Goal: Answer question/provide support

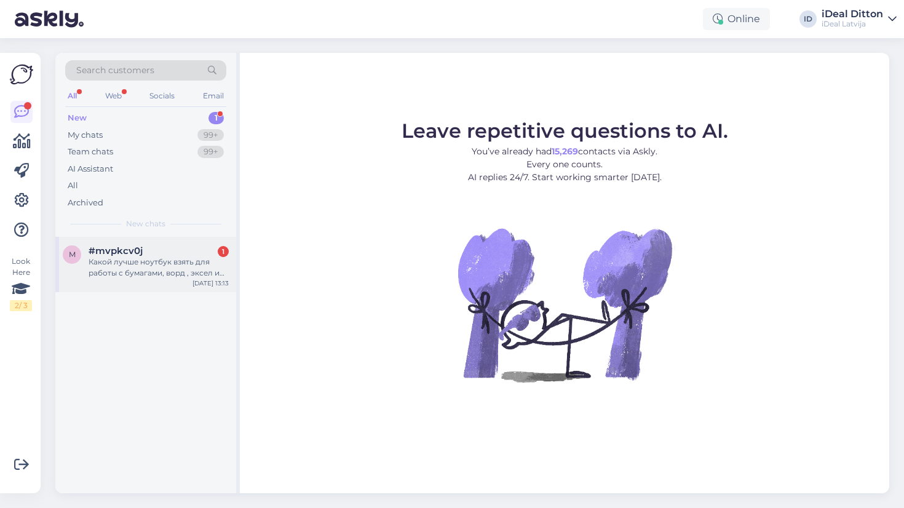
click at [189, 260] on div "Какой лучше ноутбук взять для работы с бумагами, ворд , эксел и тому подобными.…" at bounding box center [159, 267] width 140 height 22
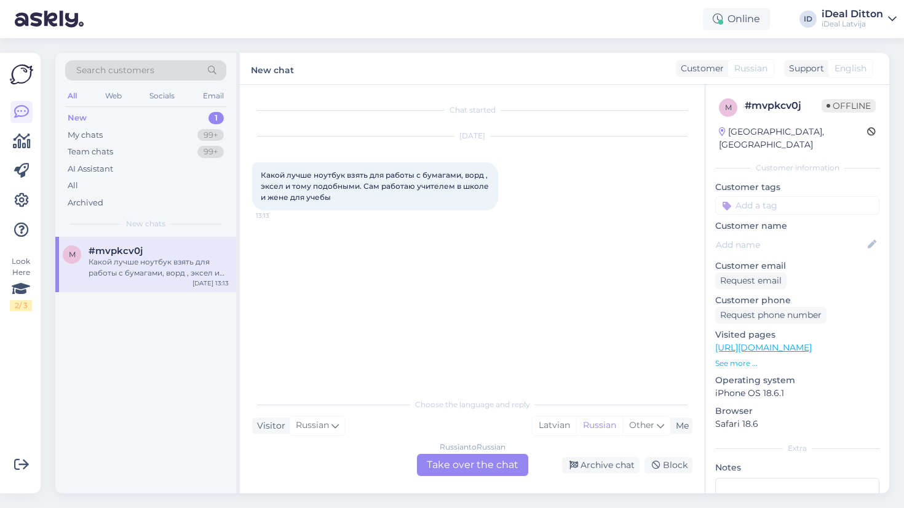
click at [446, 463] on div "Russian to Russian Take over the chat" at bounding box center [472, 465] width 111 height 22
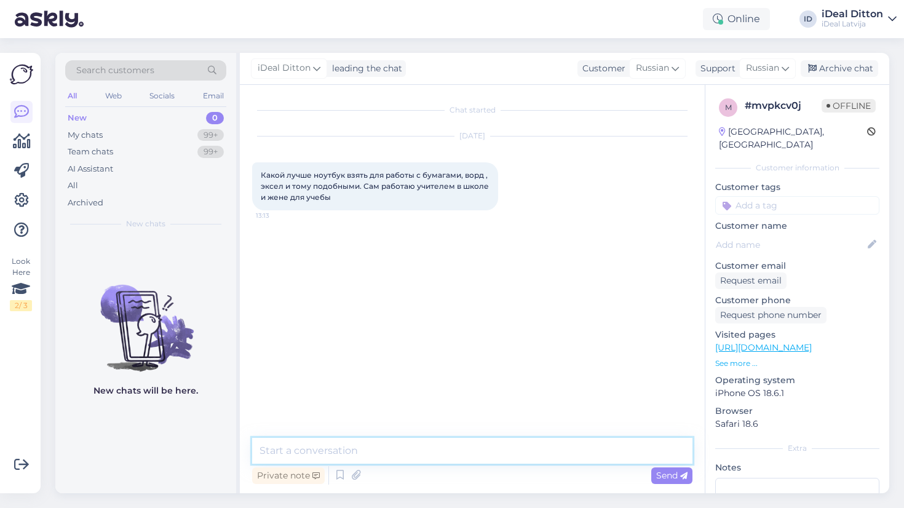
click at [383, 450] on textarea at bounding box center [472, 451] width 440 height 26
paste textarea "Идеальный выбор для учёбы и работы — MacBook Air 13" или 15" на чипе Apple M4 Е…"
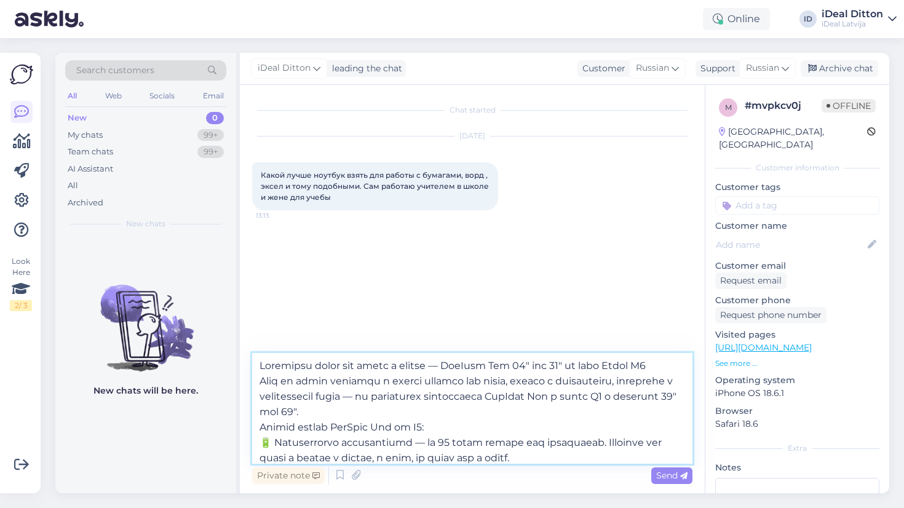
click at [260, 361] on textarea at bounding box center [472, 408] width 440 height 111
click at [276, 360] on textarea at bounding box center [472, 408] width 440 height 111
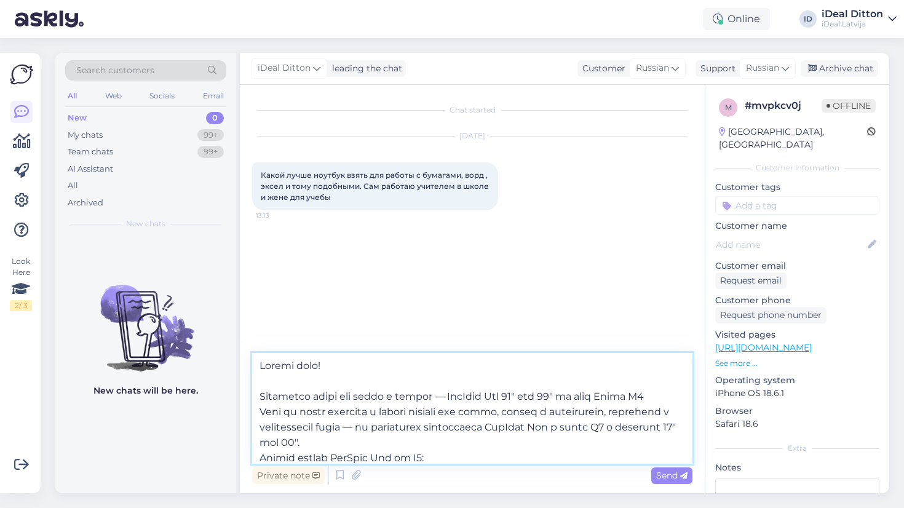
scroll to position [23, 0]
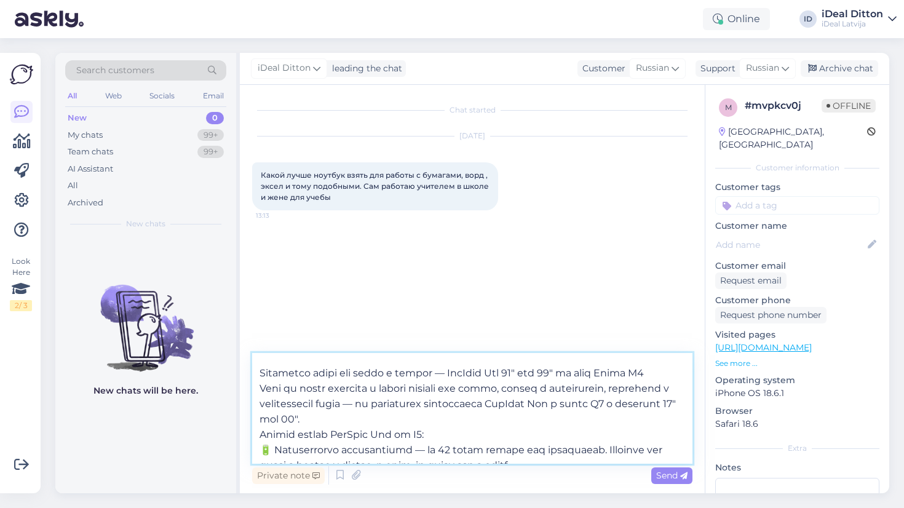
click at [462, 367] on textarea at bounding box center [472, 408] width 440 height 111
click at [443, 405] on textarea at bounding box center [472, 408] width 440 height 111
click at [443, 402] on textarea at bounding box center [472, 408] width 440 height 111
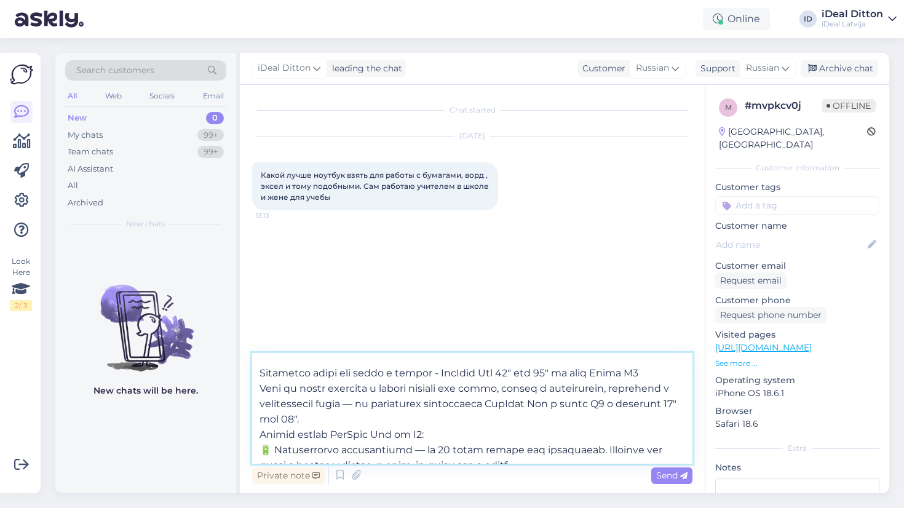
click at [443, 402] on textarea at bounding box center [472, 408] width 440 height 111
click at [438, 402] on textarea at bounding box center [472, 408] width 440 height 111
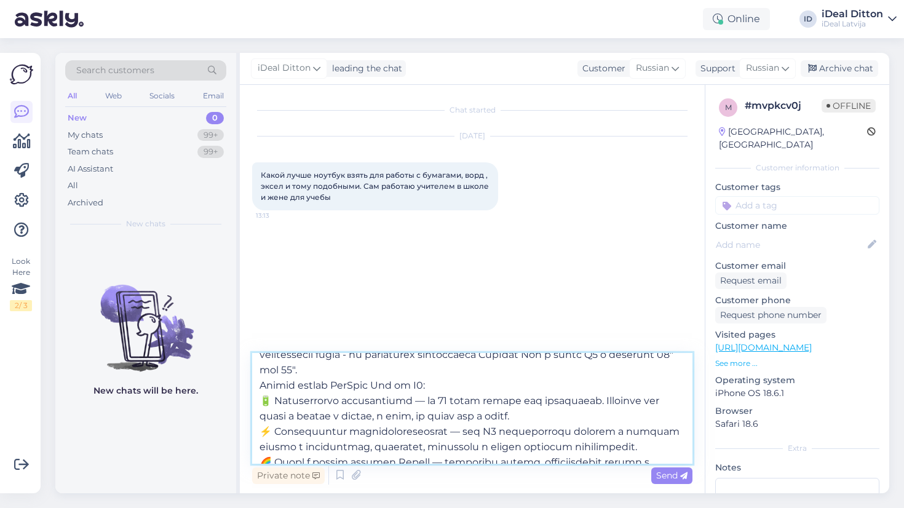
scroll to position [71, 0]
click at [442, 370] on textarea at bounding box center [472, 408] width 440 height 111
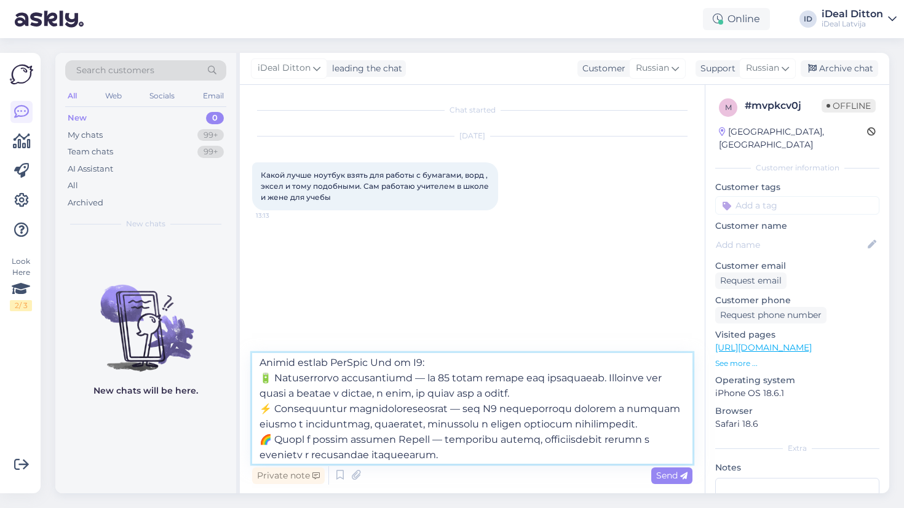
scroll to position [116, 0]
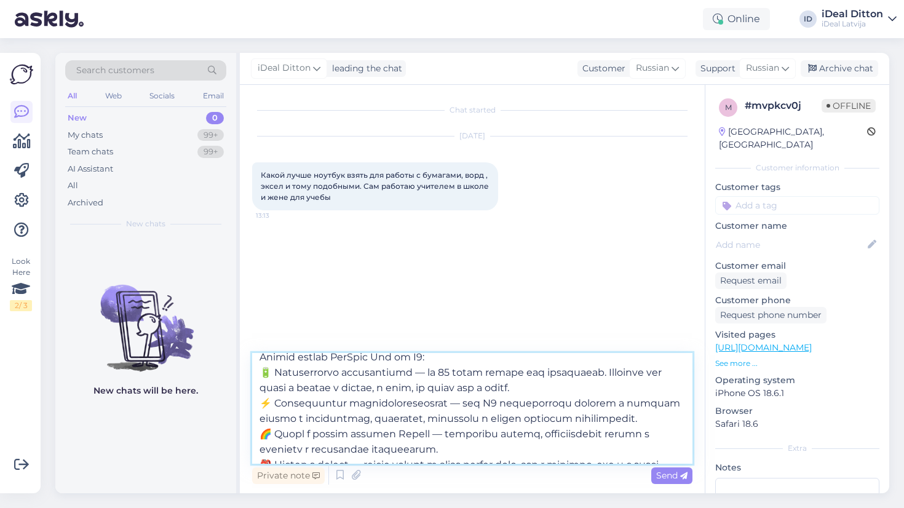
click at [430, 371] on textarea at bounding box center [472, 408] width 440 height 111
click at [474, 405] on textarea at bounding box center [472, 408] width 440 height 111
click at [470, 402] on textarea at bounding box center [472, 408] width 440 height 111
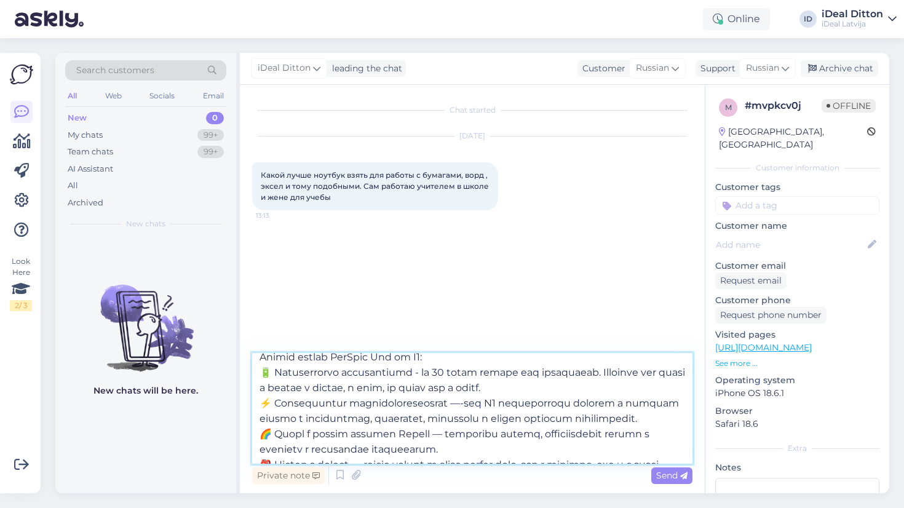
click at [470, 402] on textarea at bounding box center [472, 408] width 440 height 111
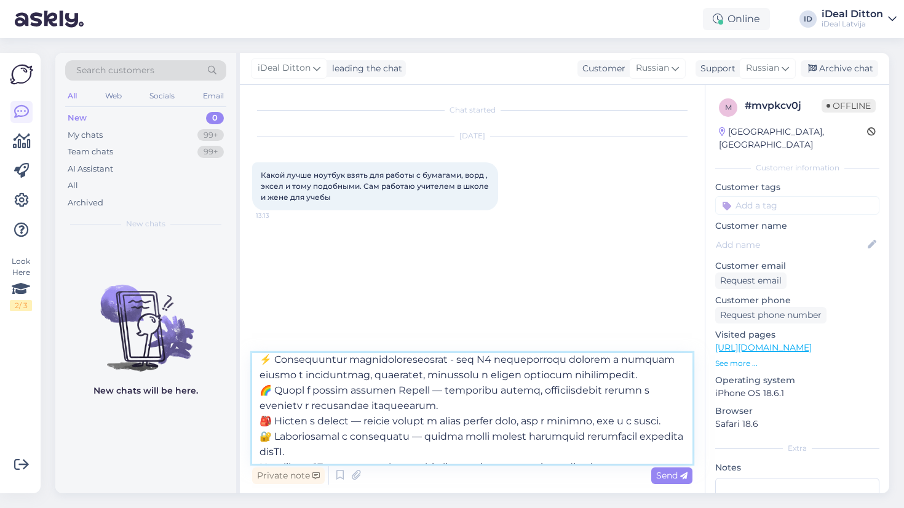
scroll to position [164, 0]
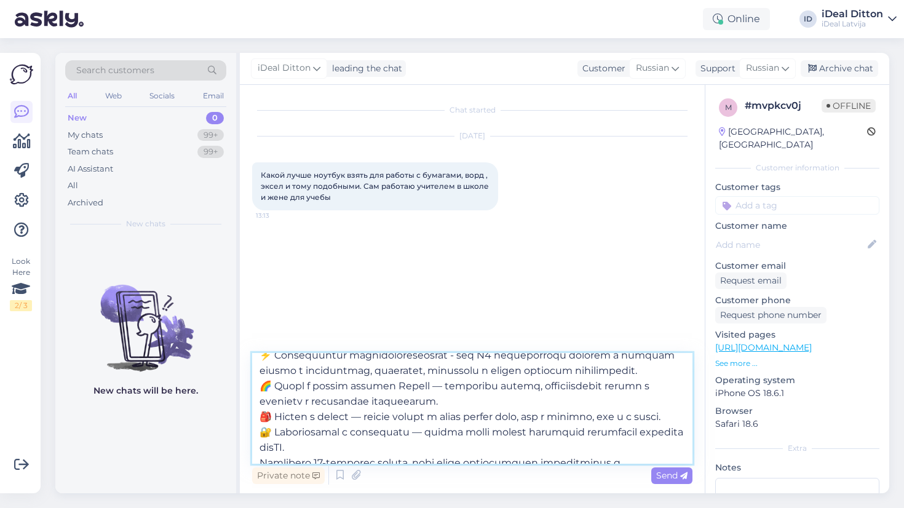
click at [448, 403] on textarea at bounding box center [472, 408] width 440 height 111
click at [442, 403] on textarea at bounding box center [472, 408] width 440 height 111
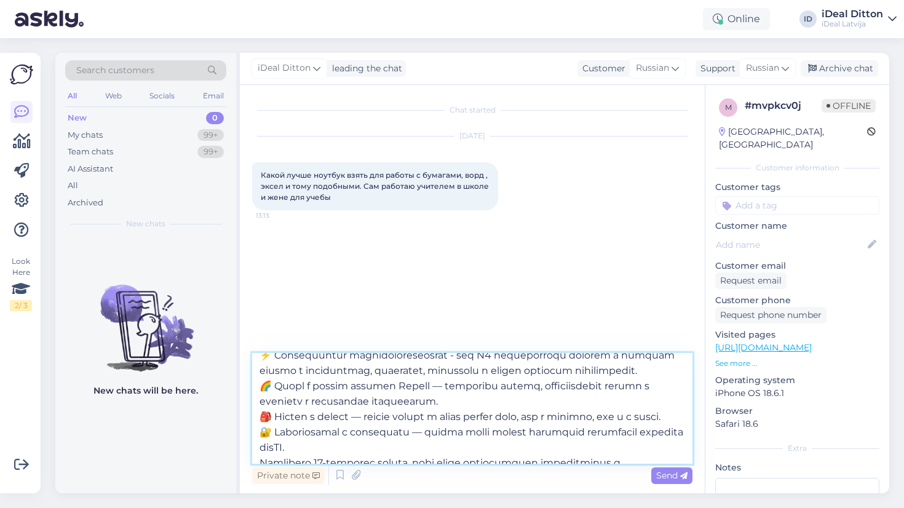
click at [442, 403] on textarea at bounding box center [472, 408] width 440 height 111
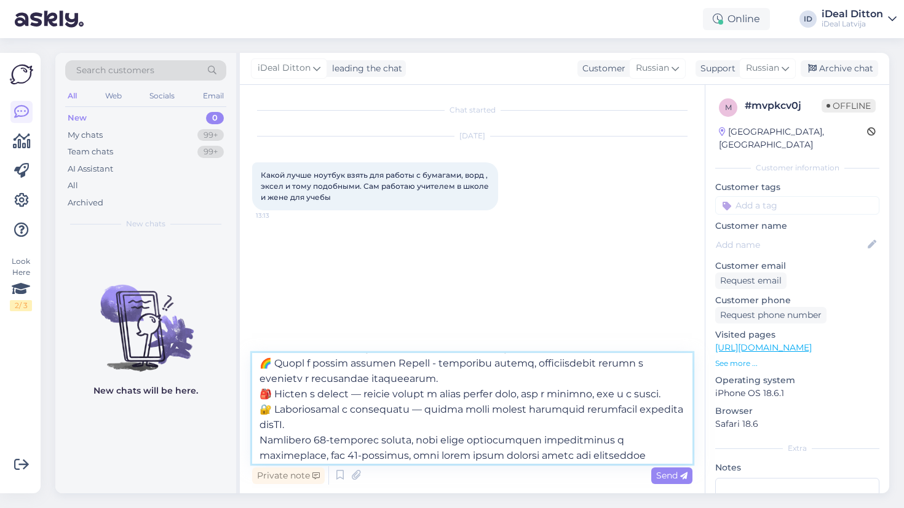
scroll to position [188, 0]
click at [371, 405] on textarea at bounding box center [472, 408] width 440 height 111
click at [369, 406] on textarea at bounding box center [472, 408] width 440 height 111
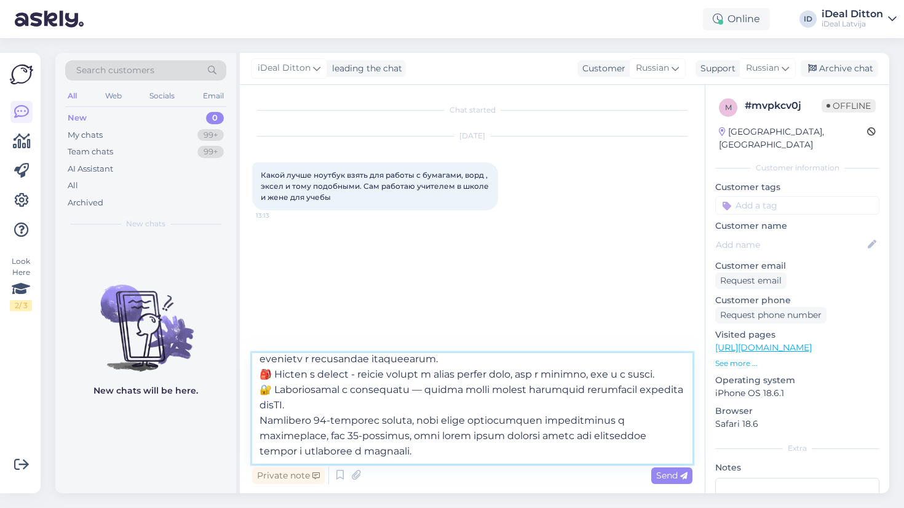
scroll to position [234, 0]
click at [426, 393] on textarea at bounding box center [472, 408] width 440 height 111
click at [416, 408] on textarea at bounding box center [472, 408] width 440 height 111
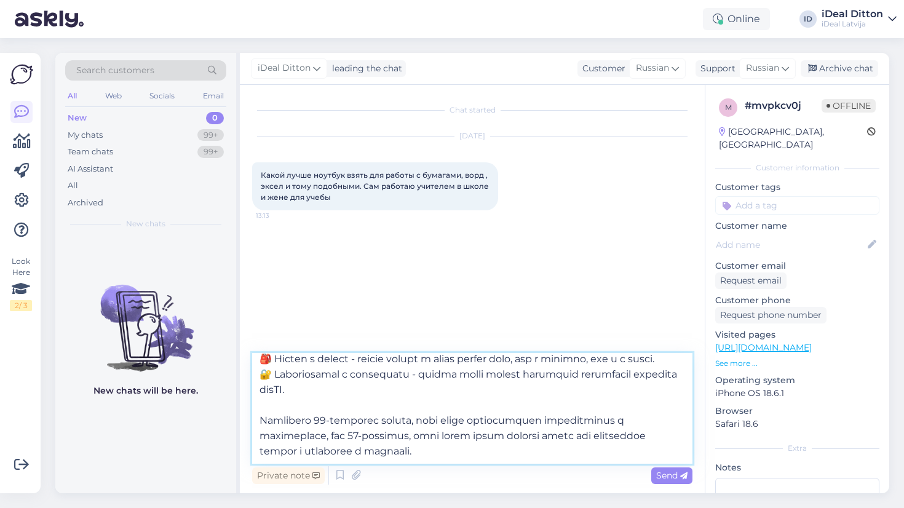
scroll to position [253, 0]
click at [536, 450] on textarea at bounding box center [472, 408] width 440 height 111
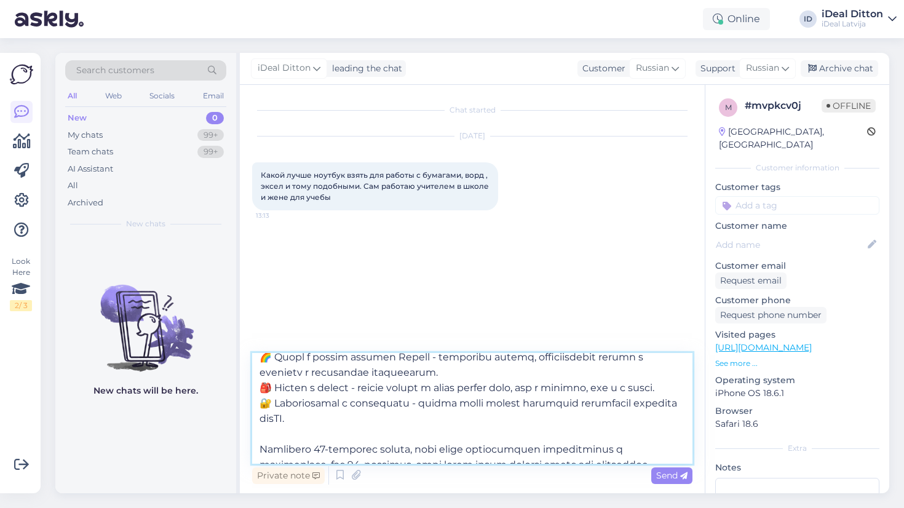
scroll to position [191, 0]
click at [276, 436] on textarea at bounding box center [472, 408] width 440 height 111
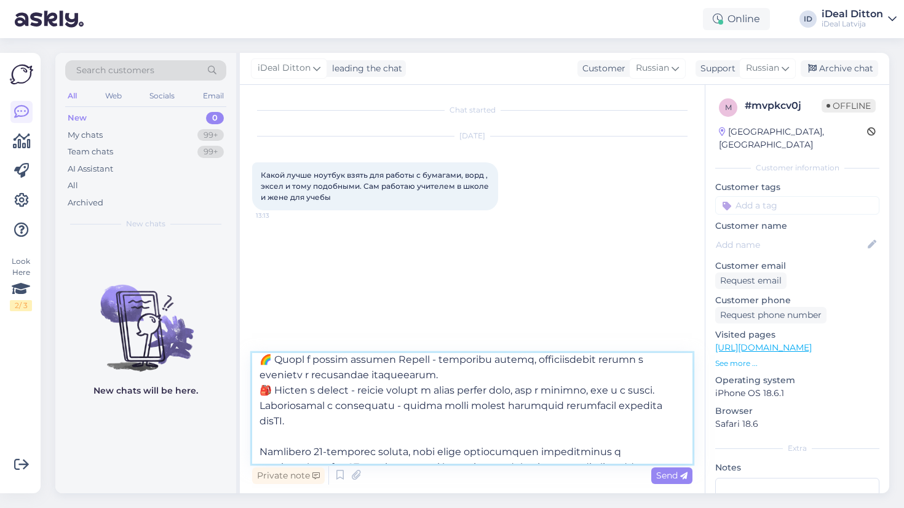
click at [276, 406] on textarea at bounding box center [472, 408] width 440 height 111
click at [277, 377] on textarea at bounding box center [472, 408] width 440 height 111
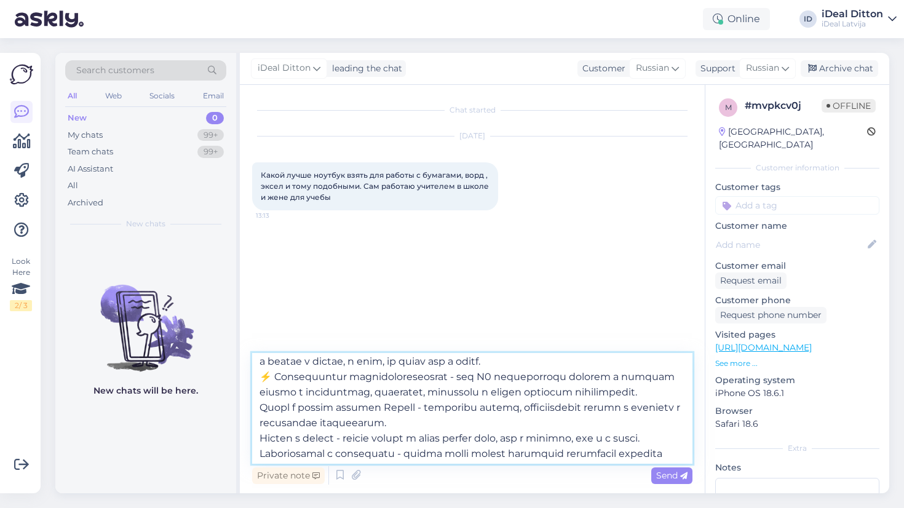
scroll to position [132, 0]
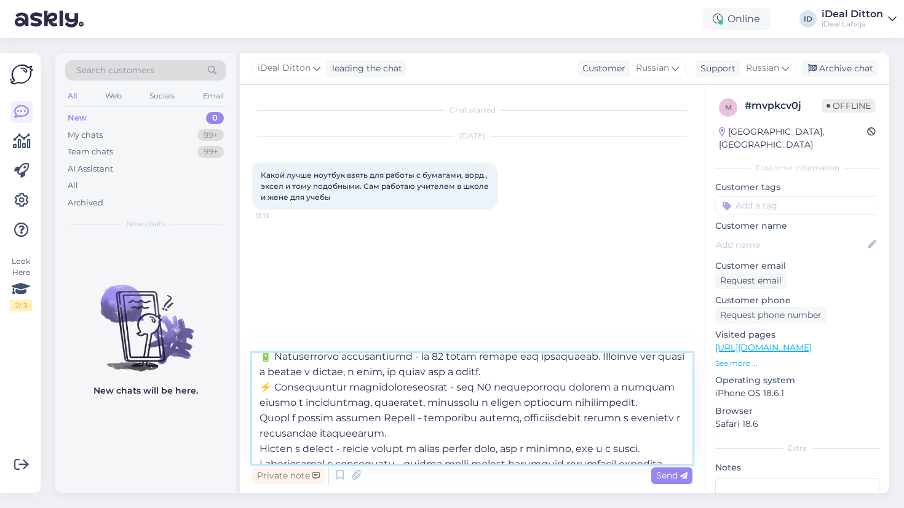
click at [277, 381] on textarea at bounding box center [472, 408] width 440 height 111
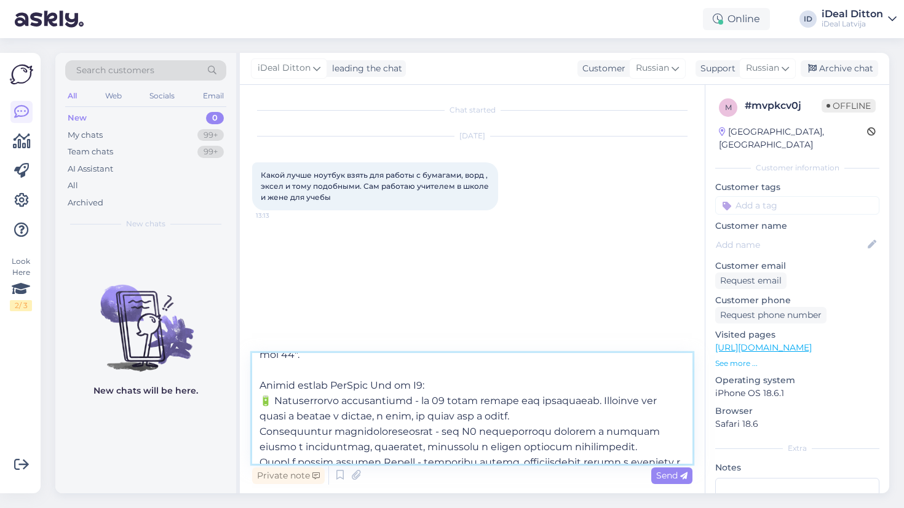
click at [277, 398] on textarea at bounding box center [472, 408] width 440 height 111
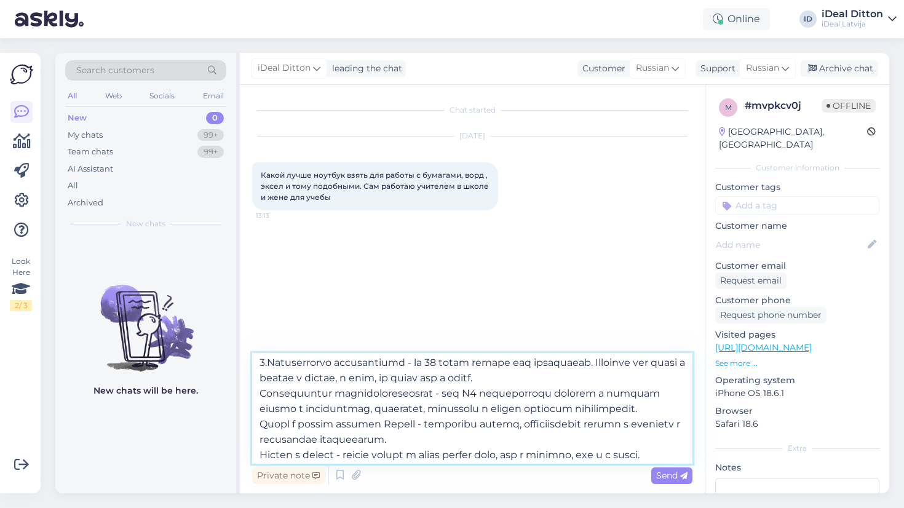
scroll to position [127, 0]
click at [258, 391] on textarea at bounding box center [472, 408] width 440 height 111
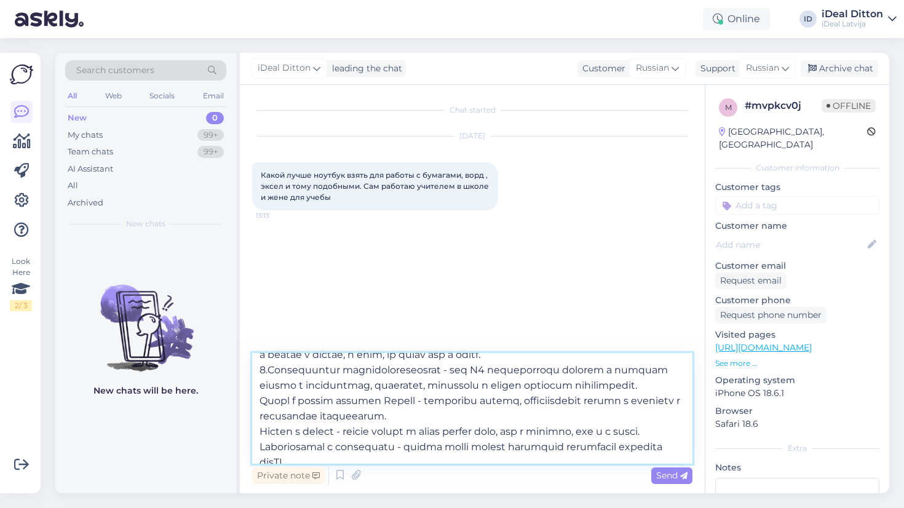
click at [254, 415] on textarea at bounding box center [472, 408] width 440 height 111
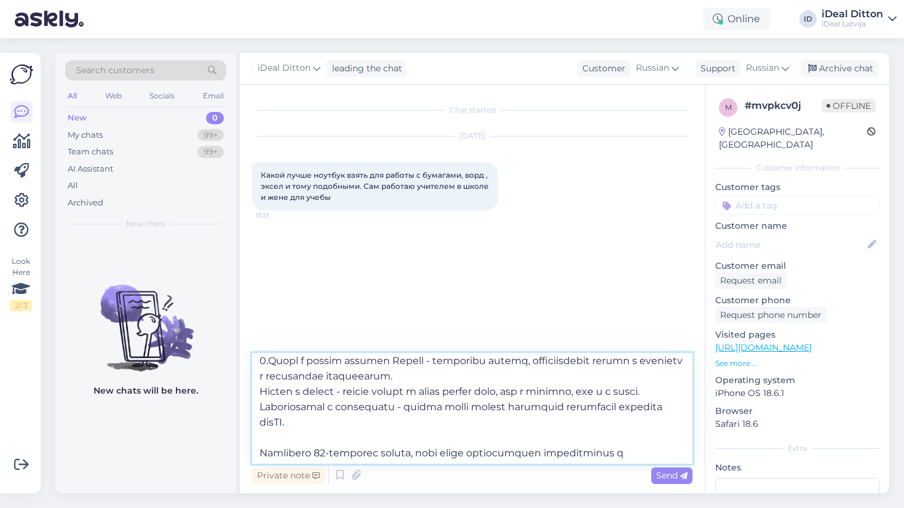
scroll to position [190, 0]
click at [259, 406] on textarea at bounding box center [472, 408] width 440 height 111
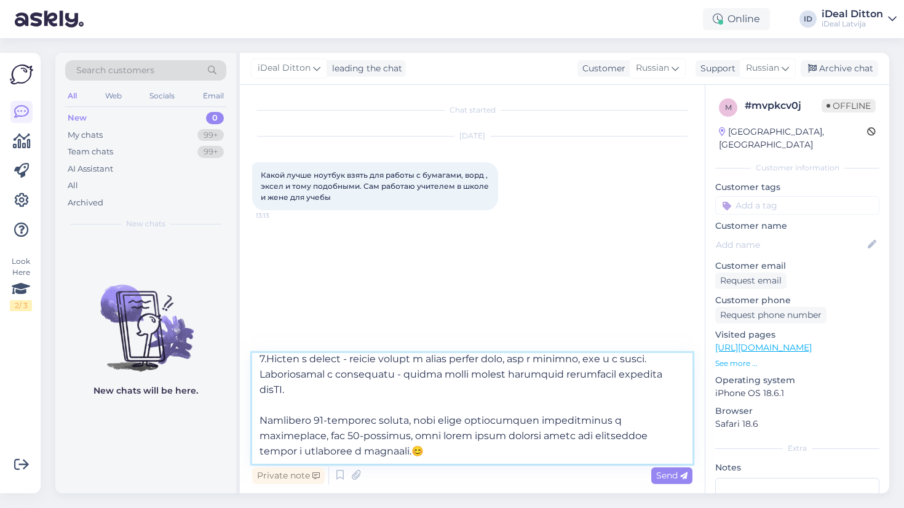
scroll to position [228, 0]
click at [262, 400] on textarea at bounding box center [472, 408] width 440 height 111
type textarea "Добрый день! Идеальный выбор для учёбы и работы - MacBook Air 13" или 15" на чи…"
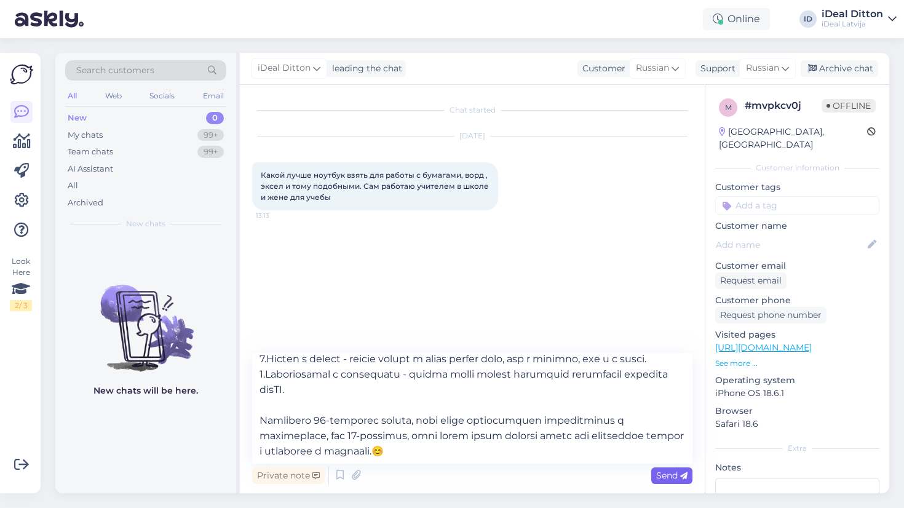
click at [667, 473] on span "Send" at bounding box center [671, 475] width 31 height 11
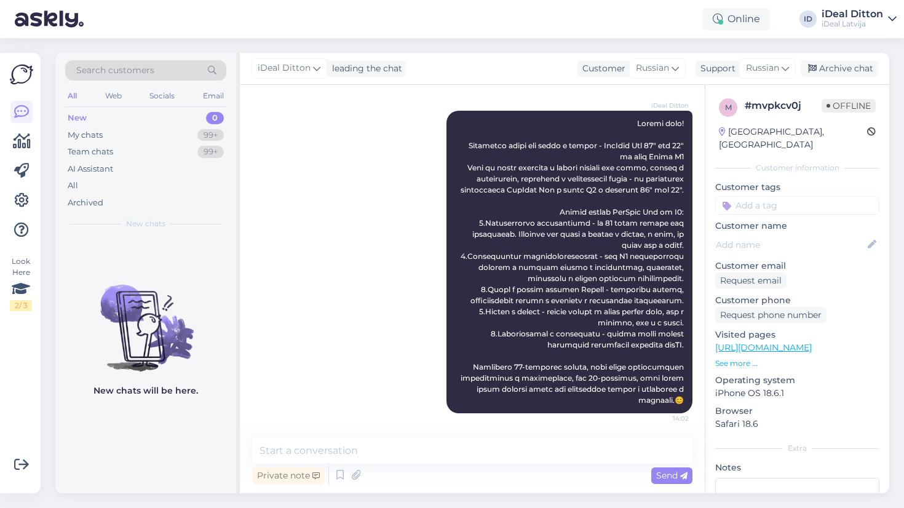
scroll to position [160, 0]
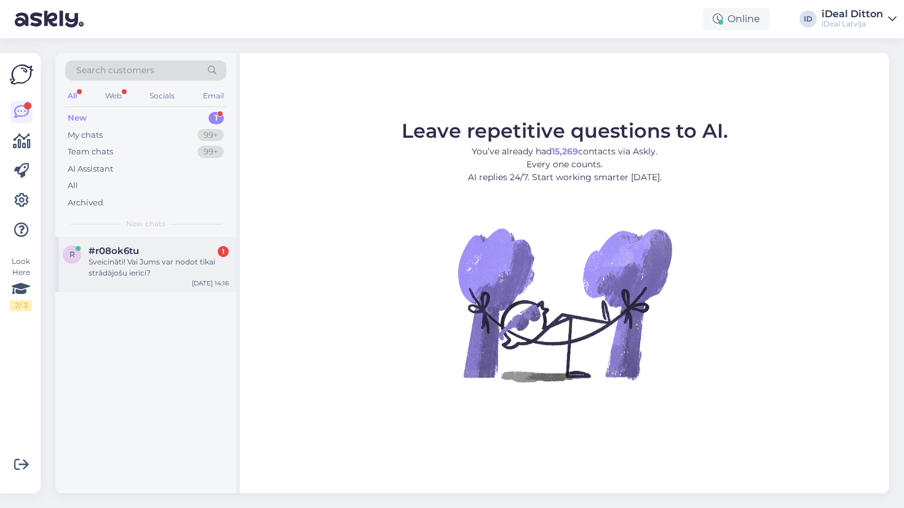
click at [189, 268] on div "Sveicināti! Vai Jums var nodot tikai strādājošu ierīci?" at bounding box center [159, 267] width 140 height 22
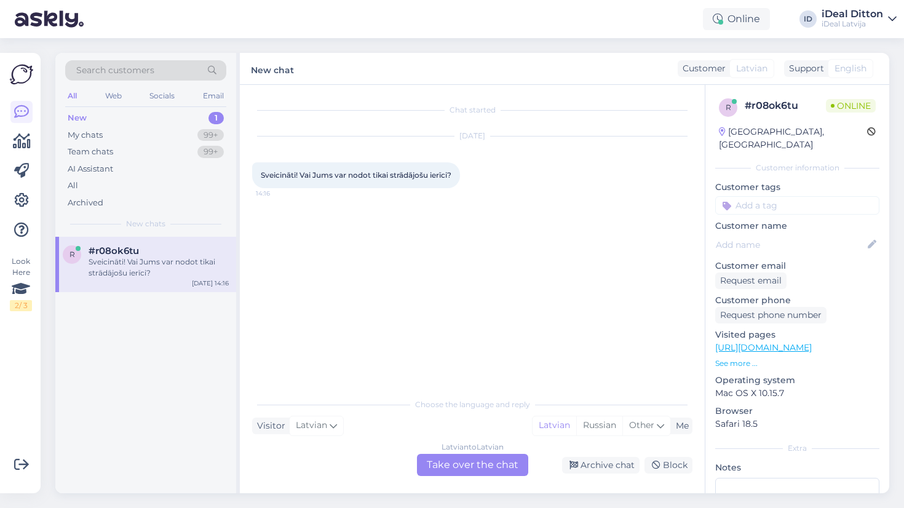
click at [442, 471] on div "Latvian to Latvian Take over the chat" at bounding box center [472, 465] width 111 height 22
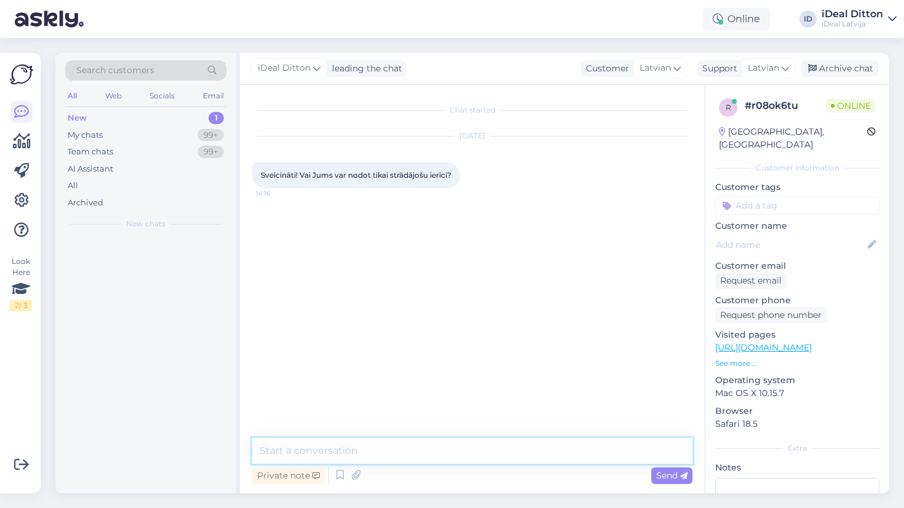
click at [395, 454] on textarea at bounding box center [472, 451] width 440 height 26
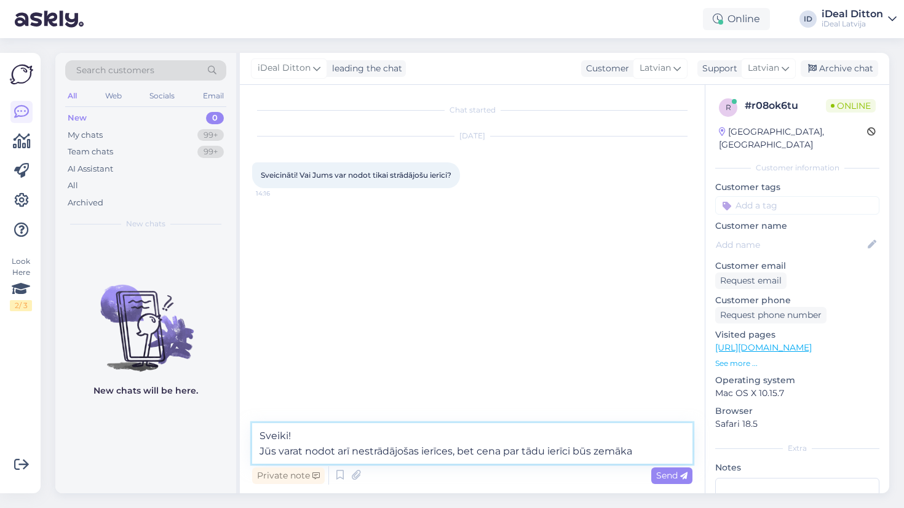
type textarea "Sveiki! Jūs varat nodot arī nestrādājošas ierīces, bet cena par tādu ierīci būs…"
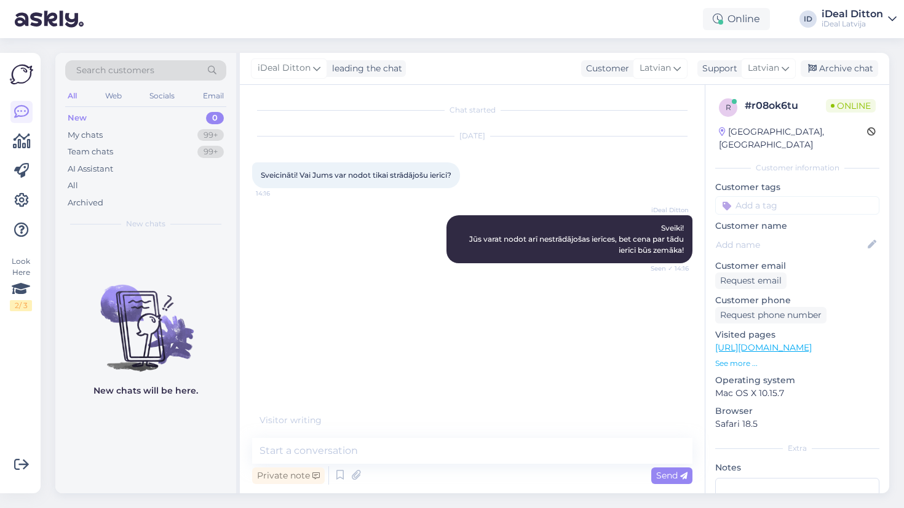
click at [491, 322] on div "Chat started [DATE] Sveicināti! Vai Jums var nodot tikai strādājošu ierīci? 14:…" at bounding box center [477, 255] width 451 height 317
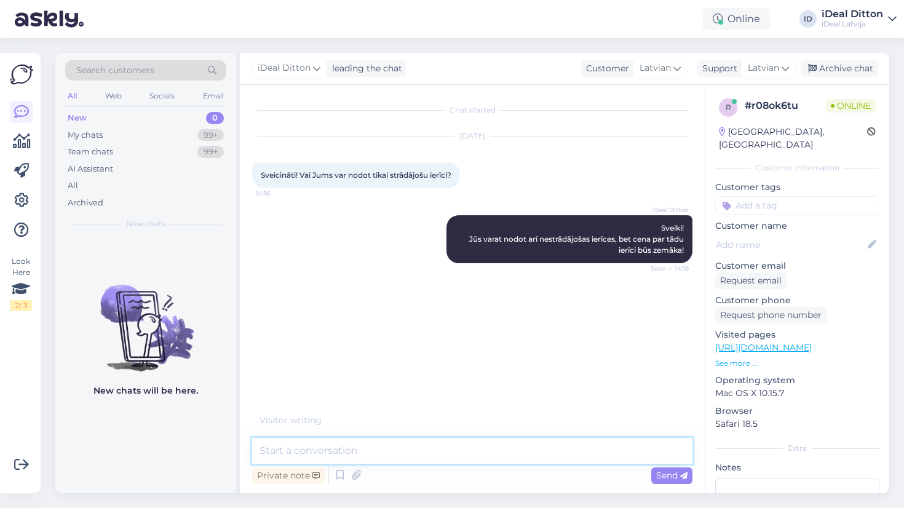
click at [449, 456] on textarea at bounding box center [472, 451] width 440 height 26
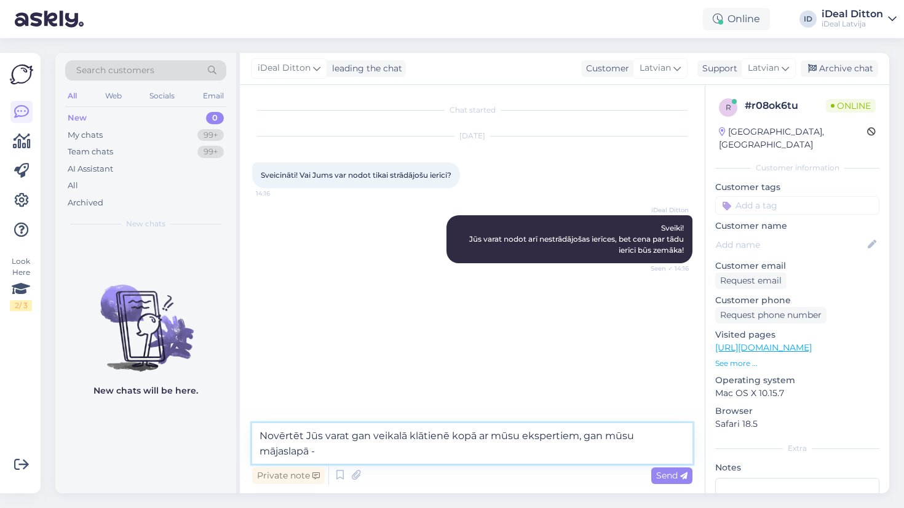
paste textarea "[URL][DOMAIN_NAME]"
type textarea "Novērtēt Jūs varat gan veikalā klātienē kopā ar mūsu ekspertiem, gan mūsu mājas…"
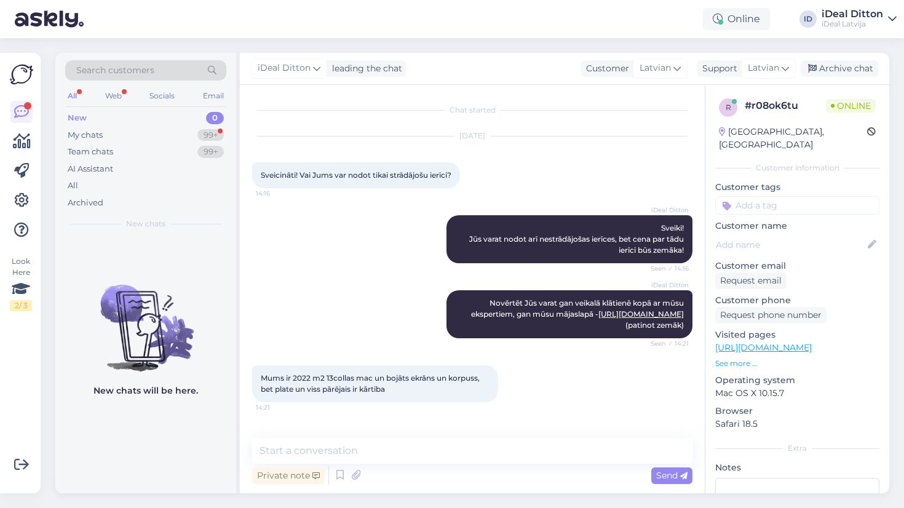
click at [403, 408] on div "Mums ir 2022 m2 13collas mac un bojāts ekrāns un korpuss, bet plate un viss pār…" at bounding box center [472, 384] width 440 height 64
drag, startPoint x: 293, startPoint y: 378, endPoint x: 373, endPoint y: 379, distance: 80.0
click at [373, 379] on span "Mums ir 2022 m2 13collas mac un bojāts ekrāns un korpuss, bet plate un viss pār…" at bounding box center [371, 383] width 221 height 20
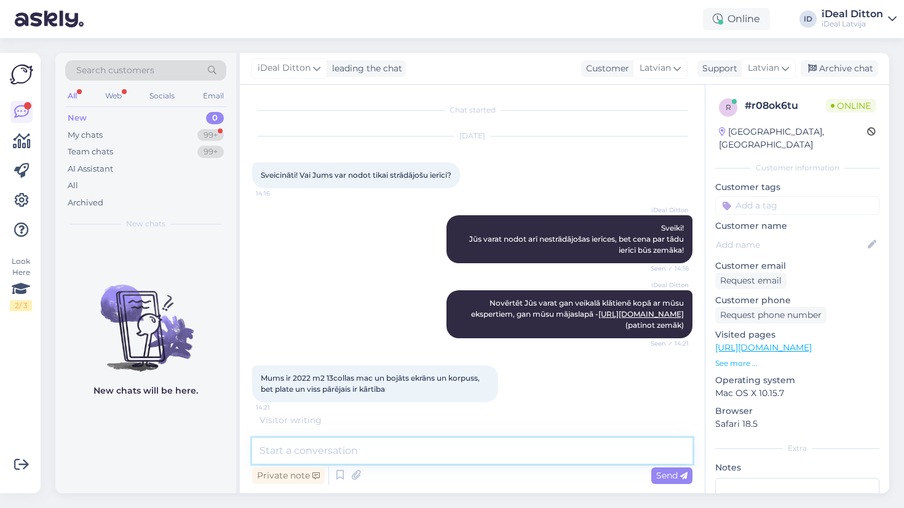
click at [398, 447] on textarea at bounding box center [472, 451] width 440 height 26
type textarea "Vai varat norādīt pilnu modeli?"
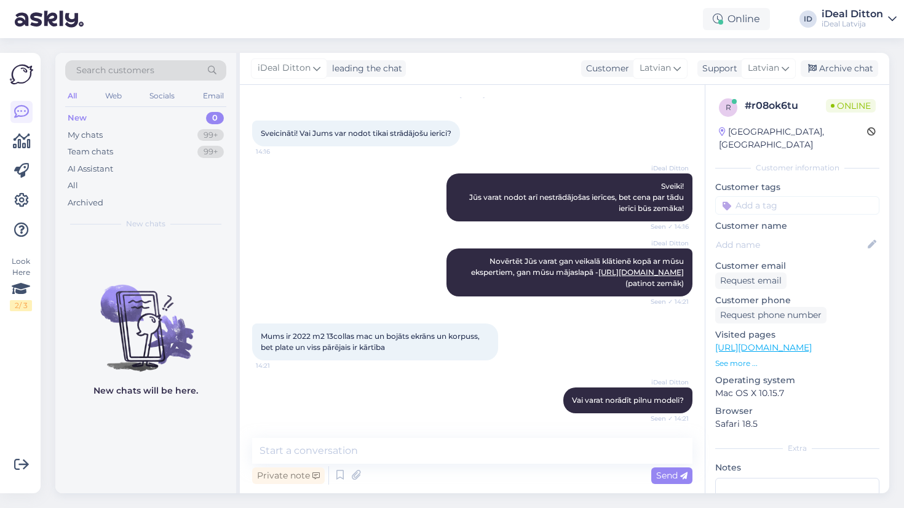
click at [443, 394] on div "iDeal Ditton Vai varat norādīt pilnu modeli? Seen ✓ 14:21" at bounding box center [472, 400] width 440 height 53
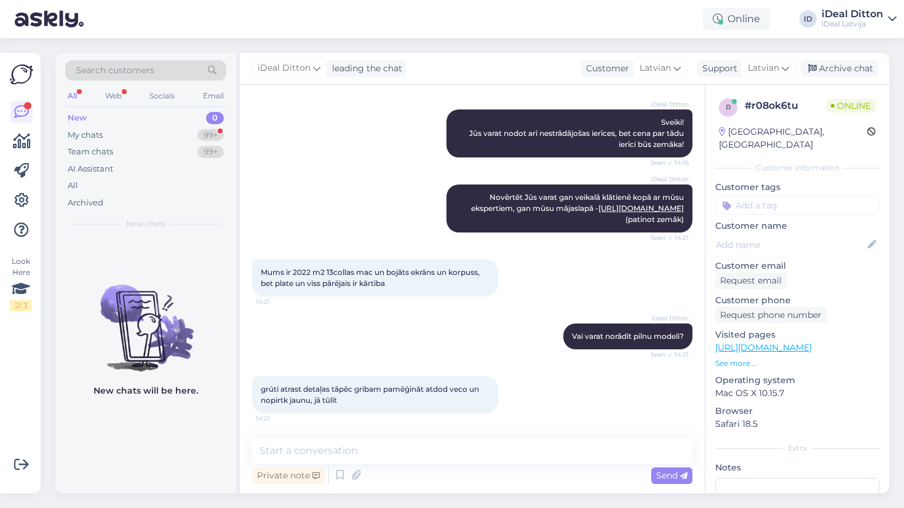
click at [522, 303] on div "Mums ir 2022 m2 13collas mac un bojāts ekrāns un korpuss, bet plate un viss pār…" at bounding box center [472, 278] width 440 height 64
click at [506, 352] on div "iDeal Ditton Vai varat norādīt pilnu modeli? Seen ✓ 14:21" at bounding box center [472, 336] width 440 height 53
click at [194, 131] on div "My chats 99+" at bounding box center [145, 135] width 161 height 17
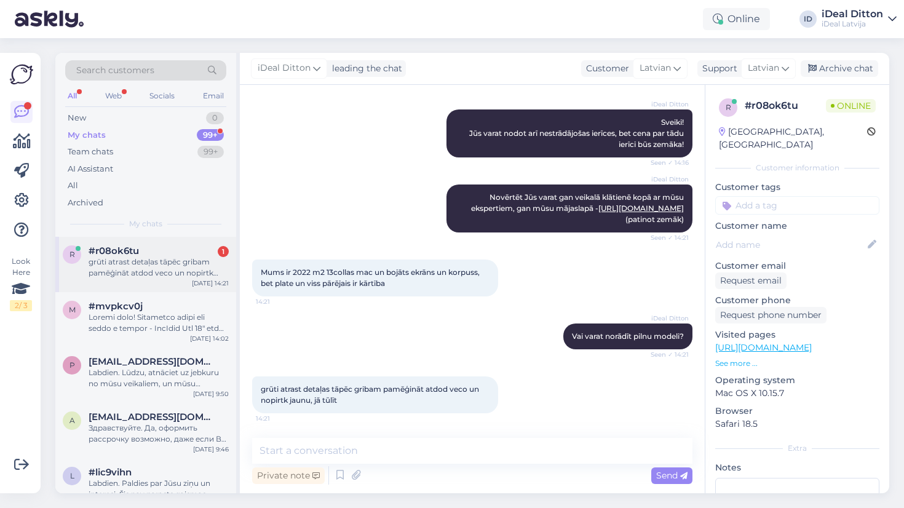
click at [171, 258] on div "grūti atrast detaļas tāpēc gribam pamēģināt atdod veco un nopirtk jaunu, jā tūl…" at bounding box center [159, 267] width 140 height 22
click at [207, 119] on div "0" at bounding box center [215, 118] width 18 height 12
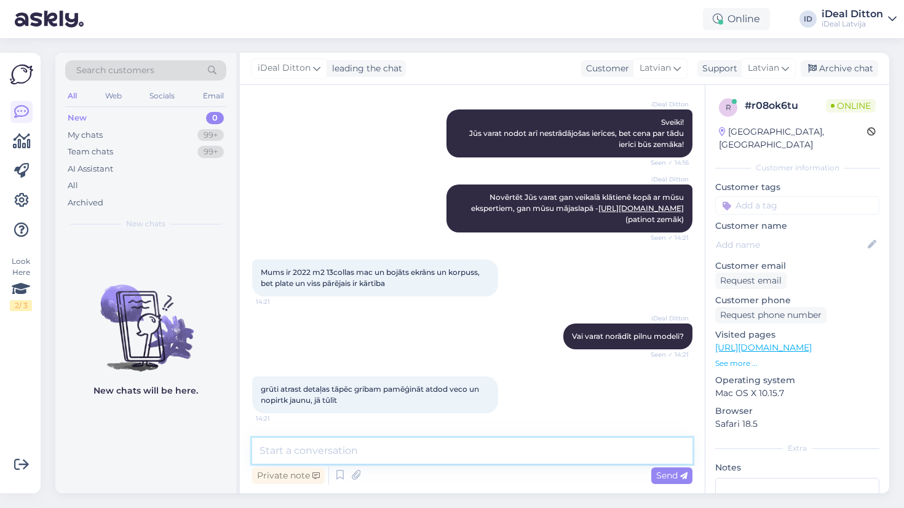
click at [376, 458] on textarea at bounding box center [472, 451] width 440 height 26
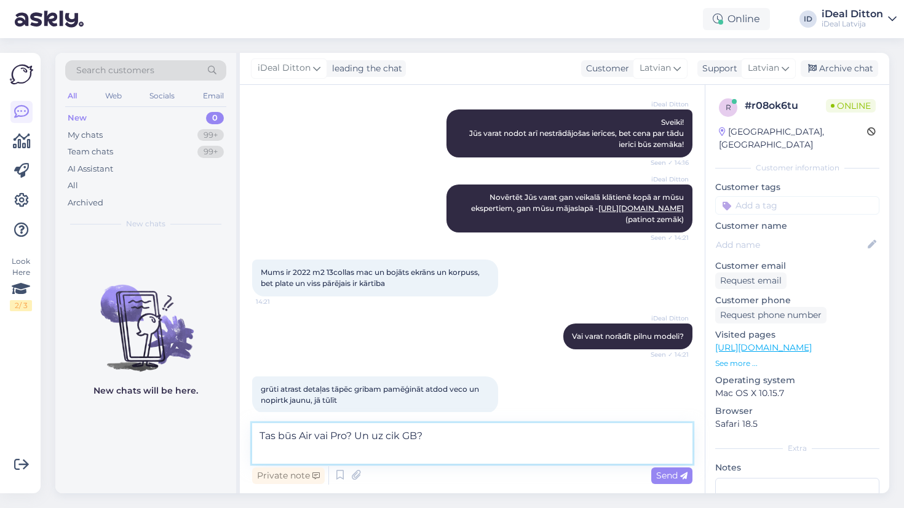
type textarea "Tas būs Air vai Pro? Un uz cik GB?"
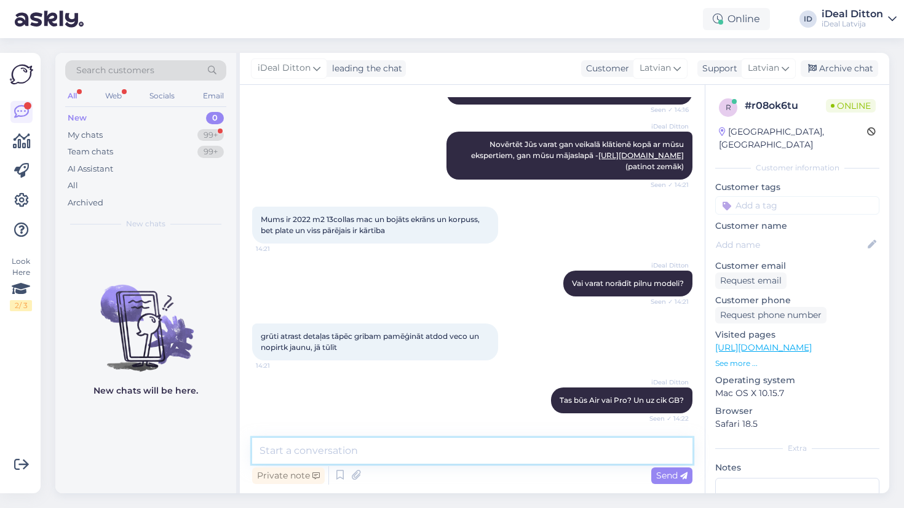
scroll to position [212, 0]
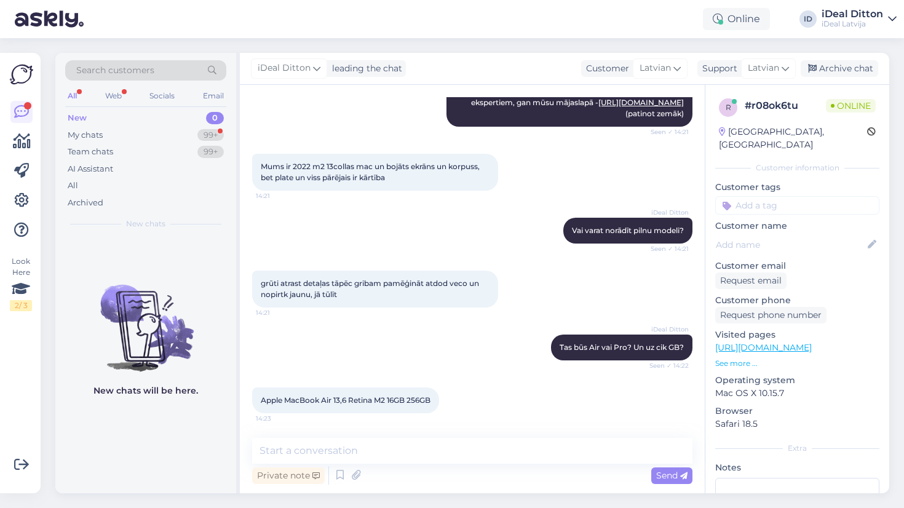
drag, startPoint x: 438, startPoint y: 398, endPoint x: 248, endPoint y: 402, distance: 190.1
click at [247, 402] on div "Chat started [DATE] Sveicināti! Vai Jums var nodot tikai strādājošu ierīci? 14:…" at bounding box center [472, 289] width 465 height 408
click at [269, 400] on span "Apple MacBook Air 13,6 Retina M2 16GB 256GB" at bounding box center [346, 399] width 170 height 9
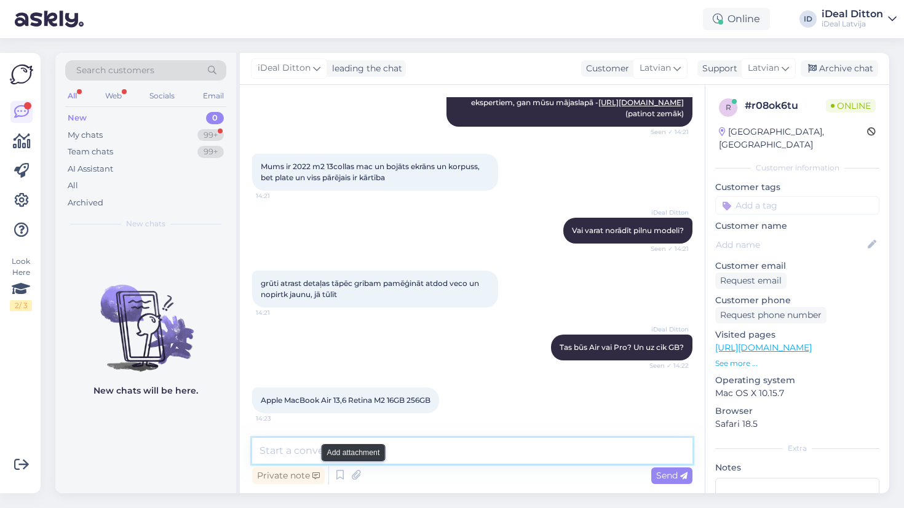
click at [355, 450] on textarea at bounding box center [472, 451] width 440 height 26
type textarea "Tūlīt apskatīšos"
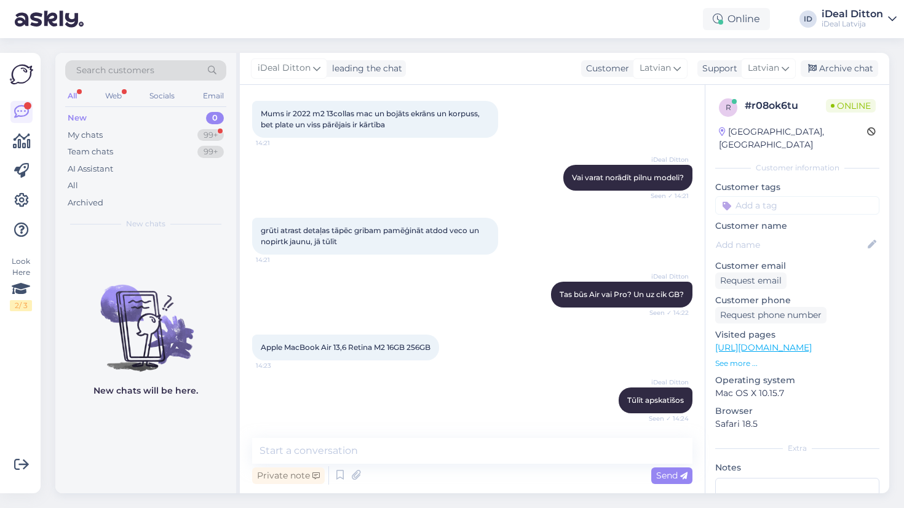
scroll to position [328, 0]
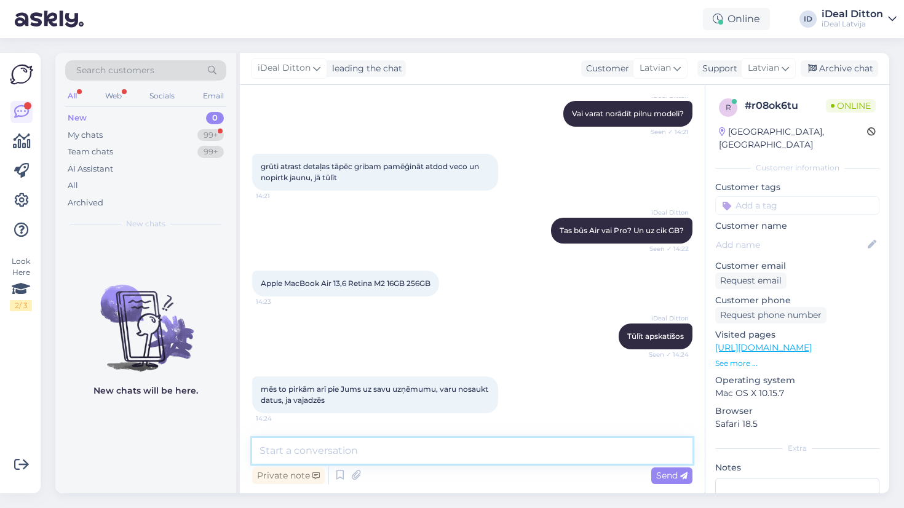
click at [507, 459] on textarea at bounding box center [472, 451] width 440 height 26
type textarea "Vai ierīce [DEMOGRAPHIC_DATA]?"
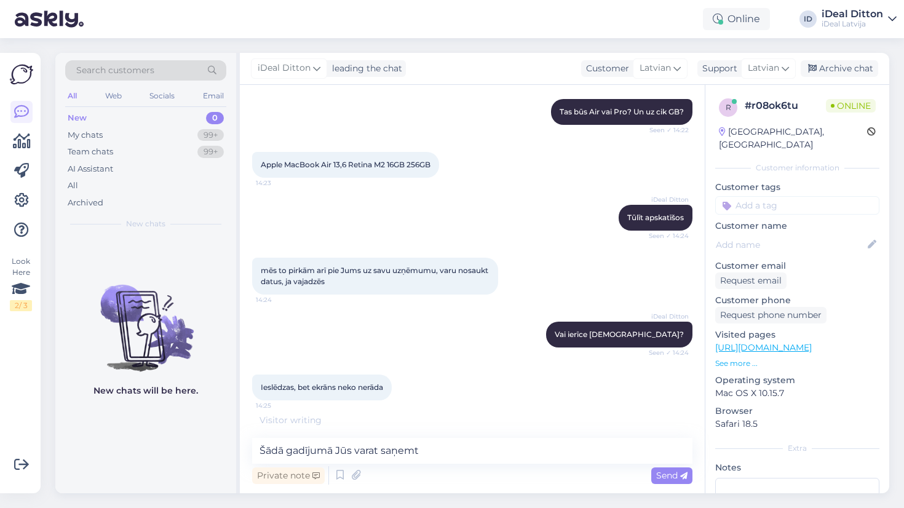
scroll to position [434, 0]
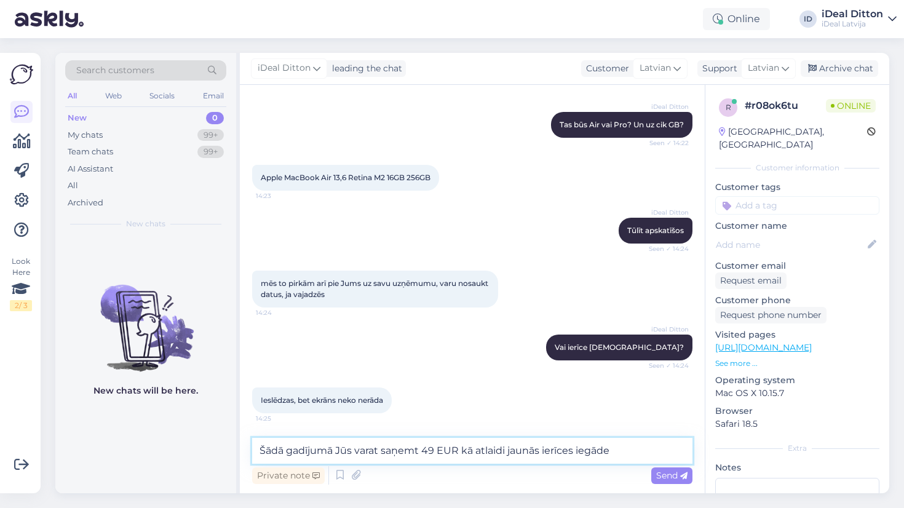
type textarea "Šādā gadījumā Jūs varat saņemt 49 EUR kā atlaidi jaunās ierīces iegādei"
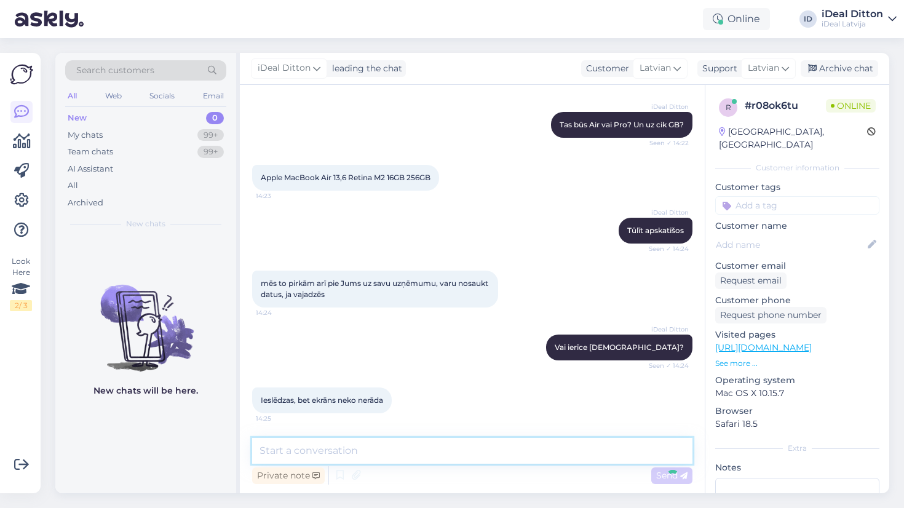
scroll to position [498, 0]
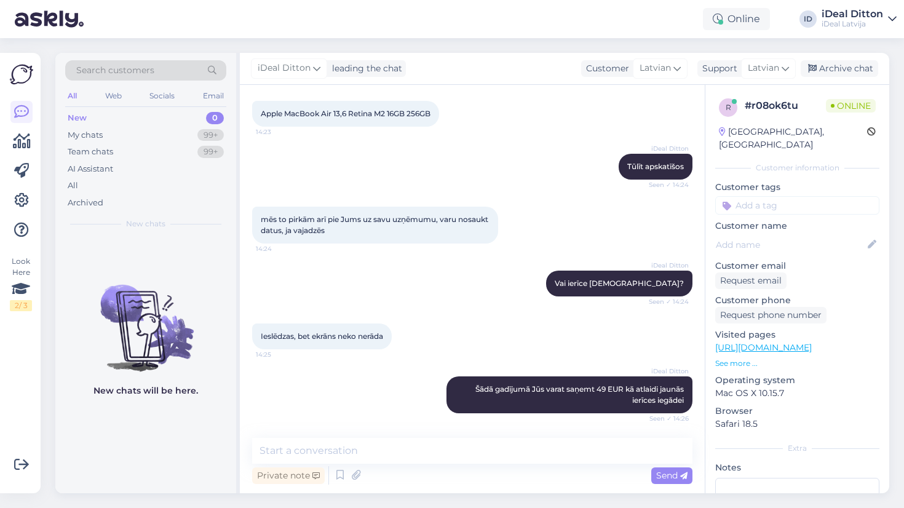
click at [521, 326] on div "Ieslēdzas, bet ekrāns neko nerāda 14:25" at bounding box center [472, 336] width 440 height 53
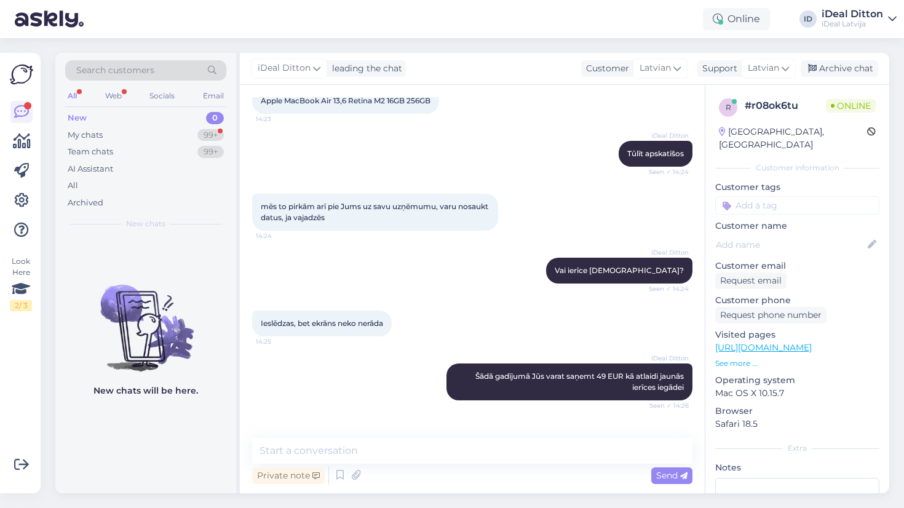
scroll to position [513, 0]
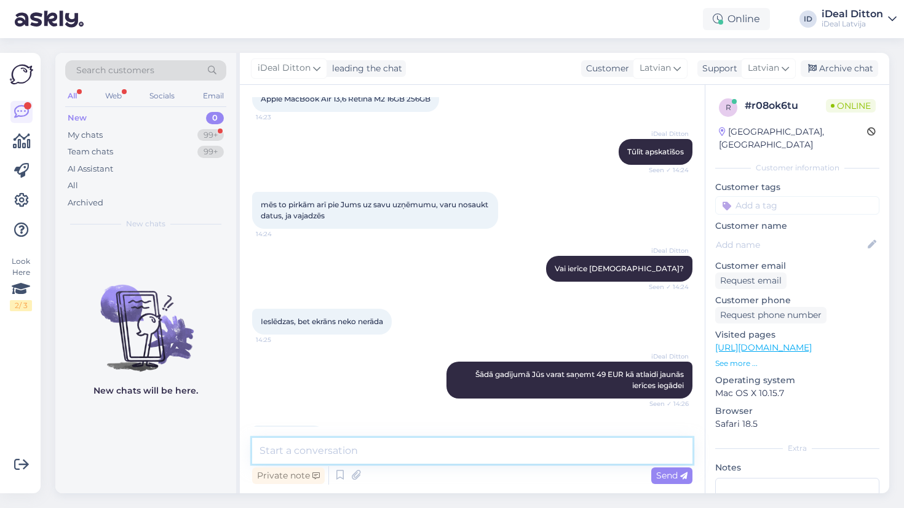
click at [355, 451] on textarea at bounding box center [472, 451] width 440 height 26
type textarea "Jauku dienu! 🙂"
